Goal: Book appointment/travel/reservation

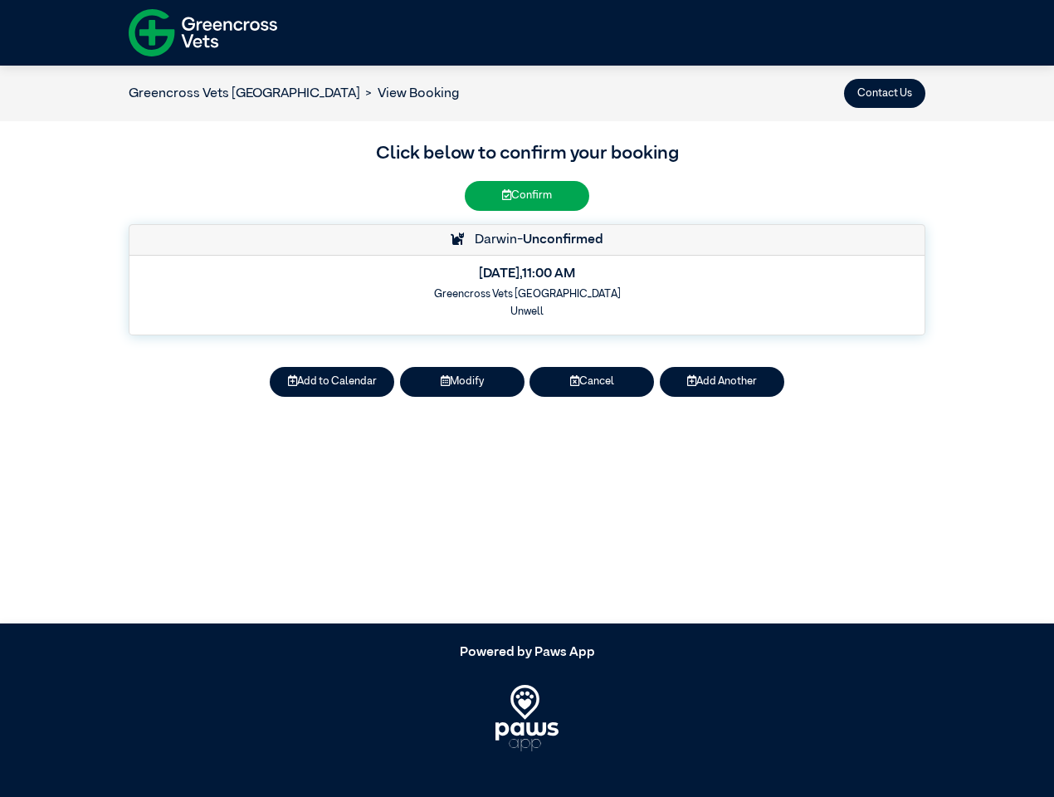
click at [885, 93] on button "Contact Us" at bounding box center [884, 93] width 81 height 29
click at [332, 382] on button "Add to Calendar" at bounding box center [332, 381] width 124 height 29
click at [462, 382] on button "Modify" at bounding box center [462, 381] width 124 height 29
click at [592, 382] on button "Cancel" at bounding box center [591, 381] width 124 height 29
click at [722, 382] on article "Greencross Vets White Hills View Booking Contact Us Click below to confirm your…" at bounding box center [527, 345] width 1054 height 558
